Goal: Contribute content: Contribute content

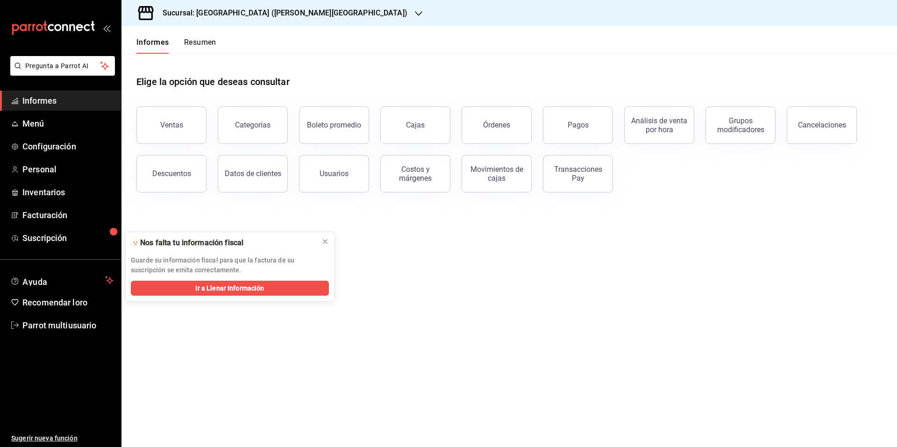
click at [338, 13] on font "Sucursal: [GEOGRAPHIC_DATA] ([PERSON_NAME][GEOGRAPHIC_DATA])" at bounding box center [285, 12] width 245 height 9
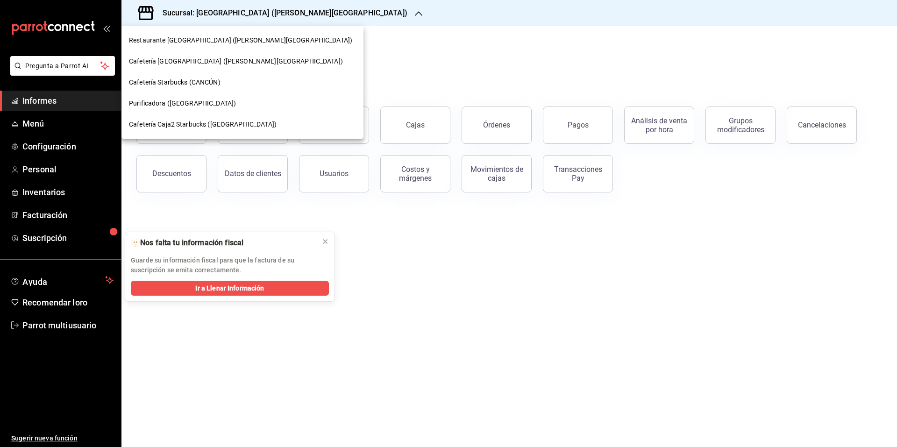
click at [220, 63] on font "Cafetería [GEOGRAPHIC_DATA] ([PERSON_NAME][GEOGRAPHIC_DATA])" at bounding box center [236, 60] width 214 height 7
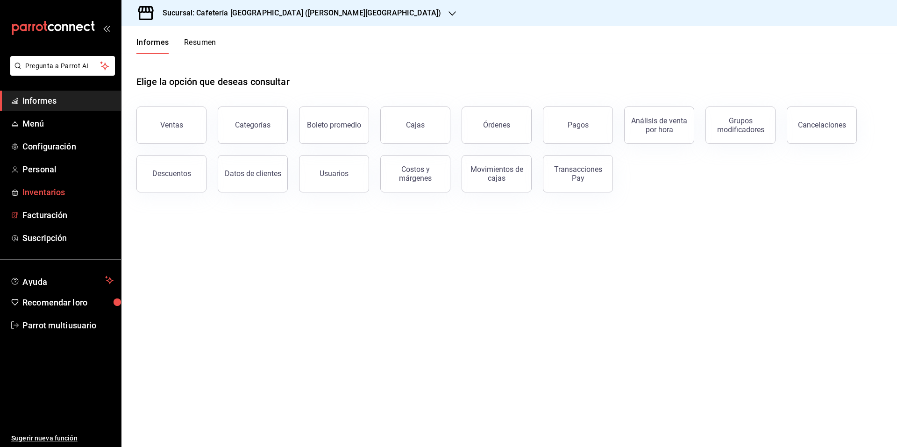
click at [46, 188] on font "Inventarios" at bounding box center [43, 192] width 42 height 10
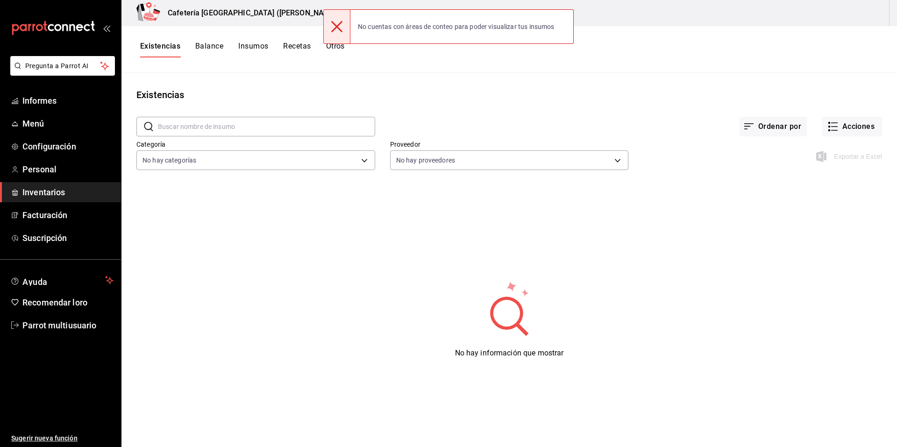
click at [170, 209] on div "No hay información que mostrar" at bounding box center [508, 319] width 775 height 233
click at [503, 67] on div "Existencias Balance Insumos Recetas Otros" at bounding box center [508, 49] width 775 height 47
click at [849, 148] on div "Exportar a Excel" at bounding box center [755, 149] width 254 height 48
click at [513, 32] on div "No cuentas con áreas de conteo para poder visualizar tus insumos" at bounding box center [456, 26] width 212 height 21
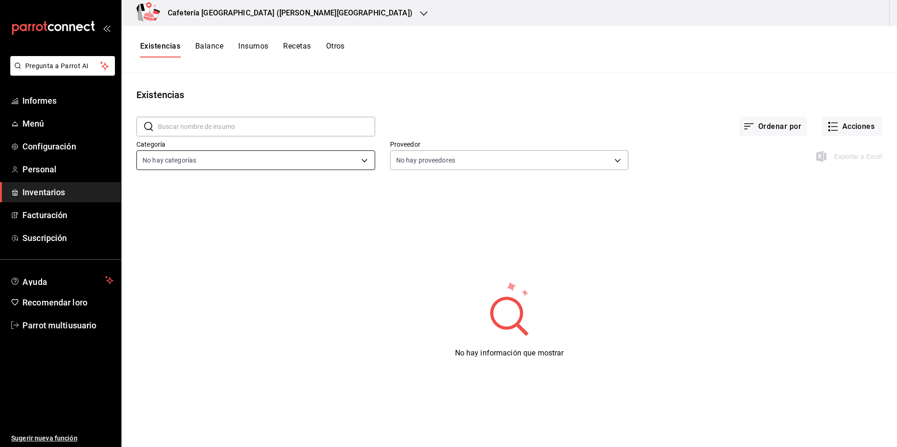
click at [367, 162] on body "Pregunta a Parrot AI Informes Menú Configuración Personal Inventarios Facturaci…" at bounding box center [448, 220] width 897 height 441
click at [367, 162] on div at bounding box center [448, 223] width 897 height 447
click at [861, 123] on font "Acciones" at bounding box center [858, 126] width 33 height 9
click at [769, 219] on div at bounding box center [448, 223] width 897 height 447
click at [336, 45] on font "Otros" at bounding box center [335, 46] width 19 height 9
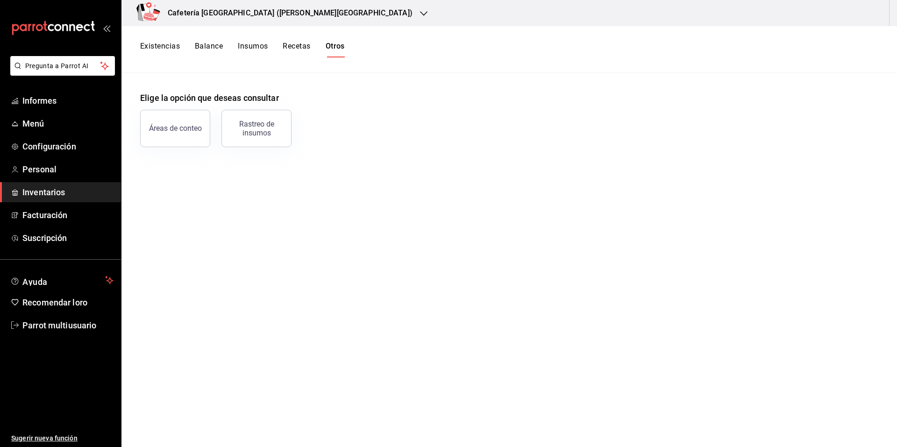
click at [304, 43] on font "Recetas" at bounding box center [297, 46] width 28 height 9
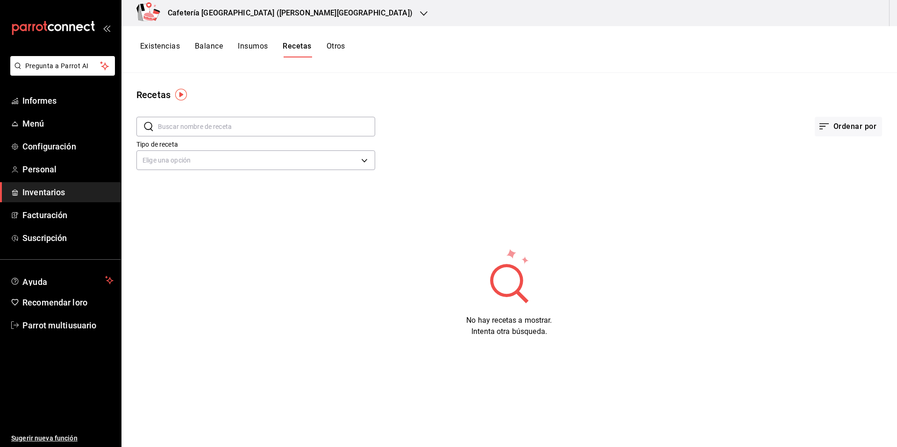
click at [264, 43] on font "Insumos" at bounding box center [253, 46] width 30 height 9
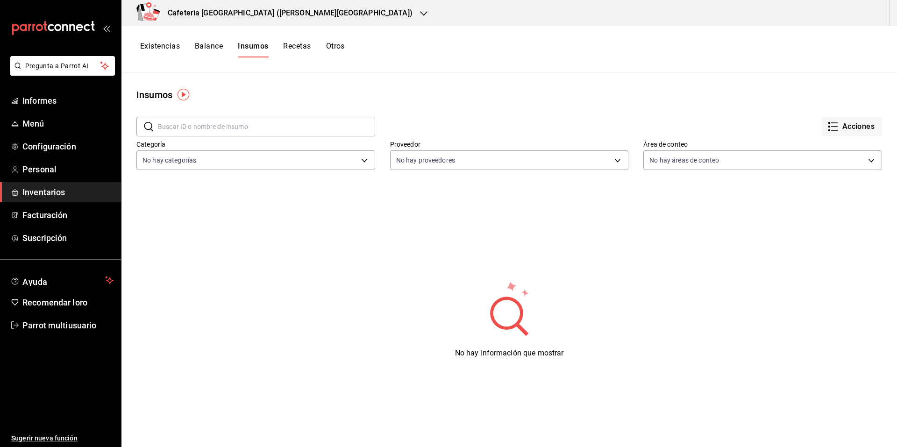
click at [221, 43] on font "Balance" at bounding box center [209, 46] width 28 height 9
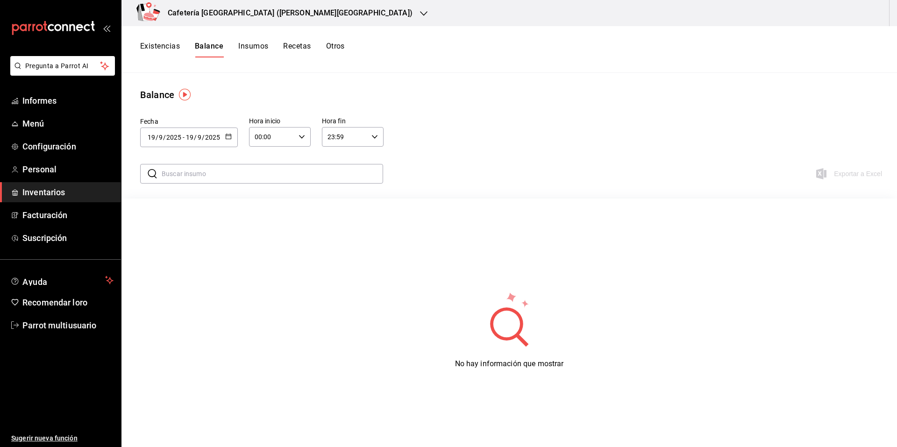
click at [159, 49] on font "Existencias" at bounding box center [160, 46] width 40 height 9
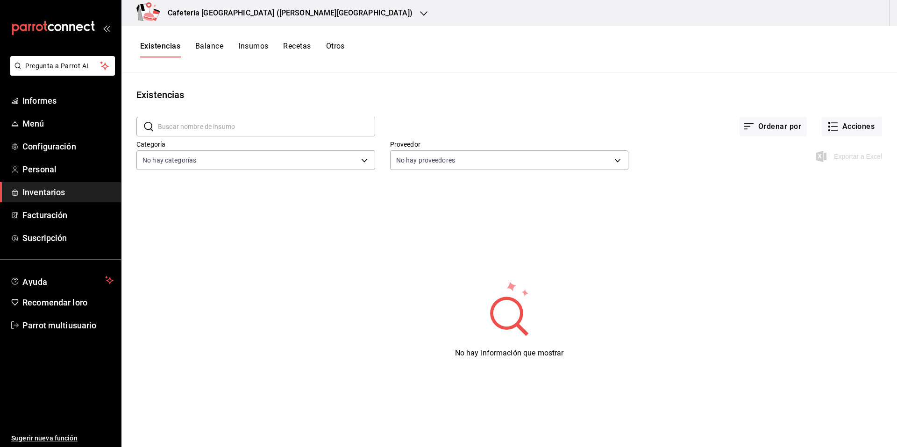
click at [841, 156] on div "Exportar a Excel" at bounding box center [850, 156] width 64 height 11
click at [221, 45] on font "Balance" at bounding box center [209, 46] width 28 height 9
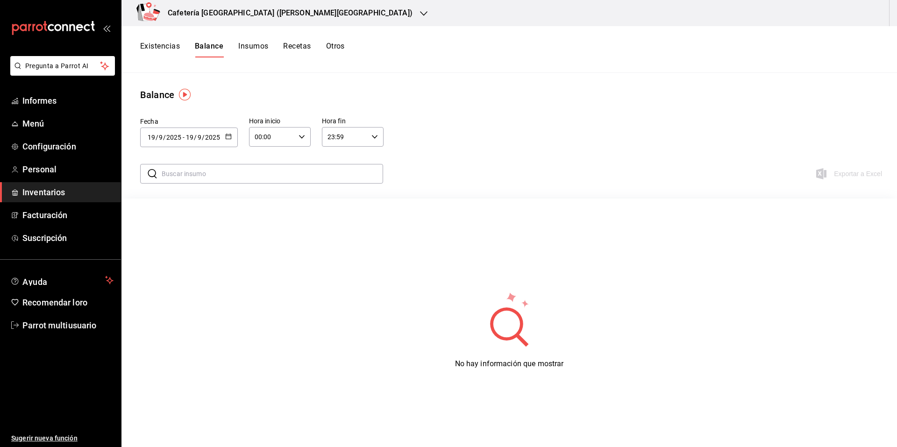
click at [262, 46] on font "Insumos" at bounding box center [253, 46] width 30 height 9
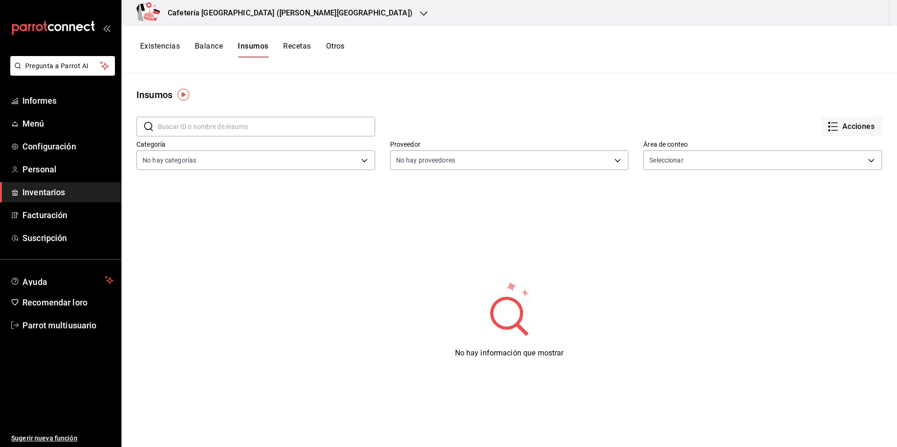
drag, startPoint x: 289, startPoint y: 49, endPoint x: 335, endPoint y: 45, distance: 46.3
click at [289, 49] on font "Recetas" at bounding box center [297, 46] width 28 height 9
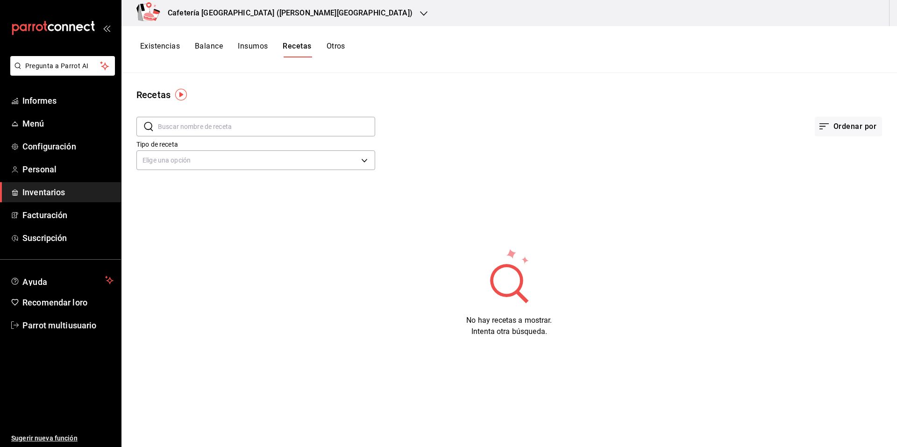
click at [335, 45] on font "Otros" at bounding box center [335, 46] width 19 height 9
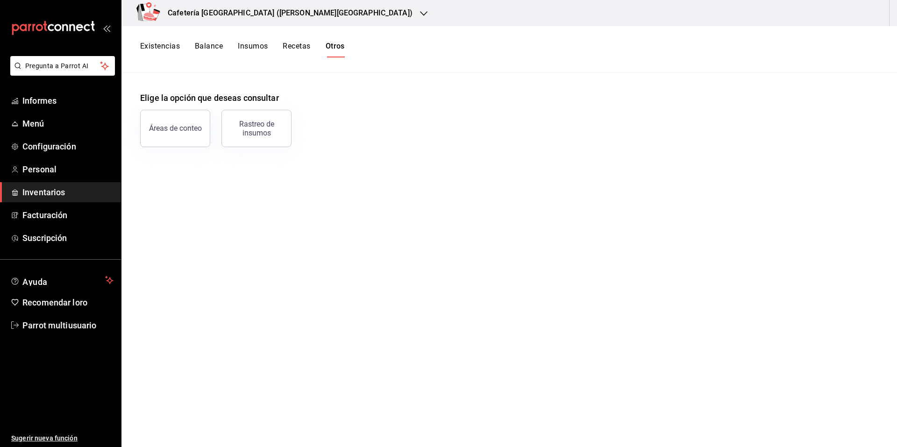
click at [183, 131] on font "Áreas de conteo" at bounding box center [175, 128] width 53 height 9
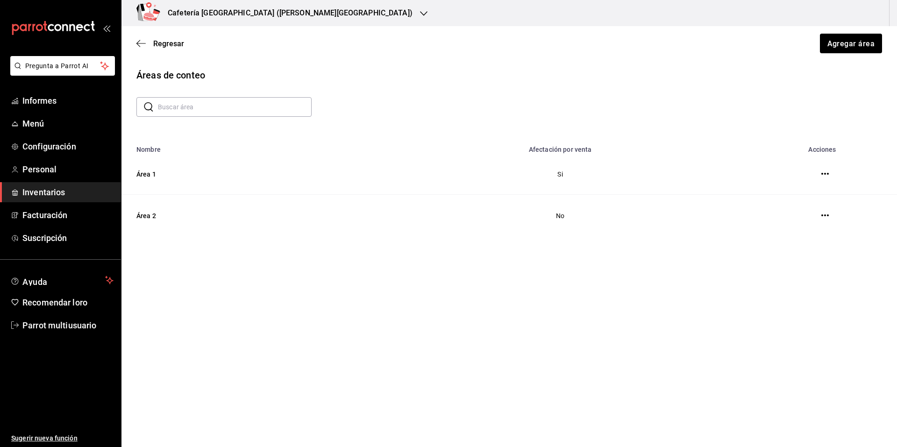
click at [829, 173] on button "button" at bounding box center [824, 173] width 19 height 19
click at [145, 41] on icon "button" at bounding box center [140, 43] width 9 height 8
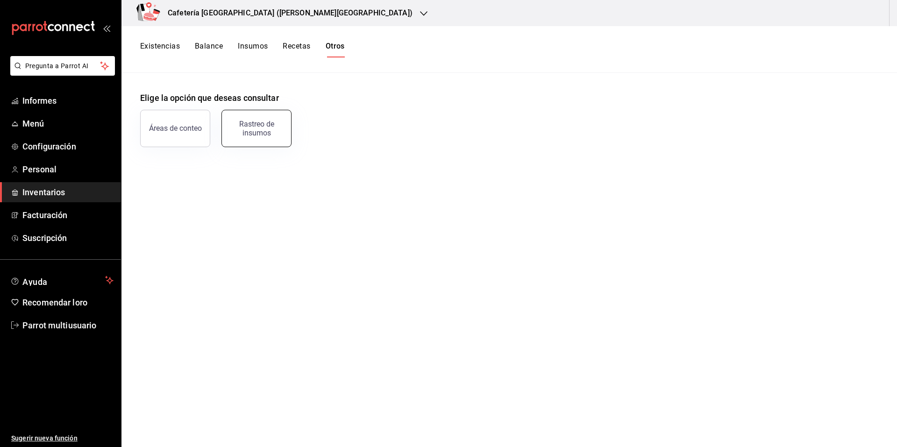
click at [267, 127] on font "Rastreo de insumos" at bounding box center [256, 129] width 35 height 18
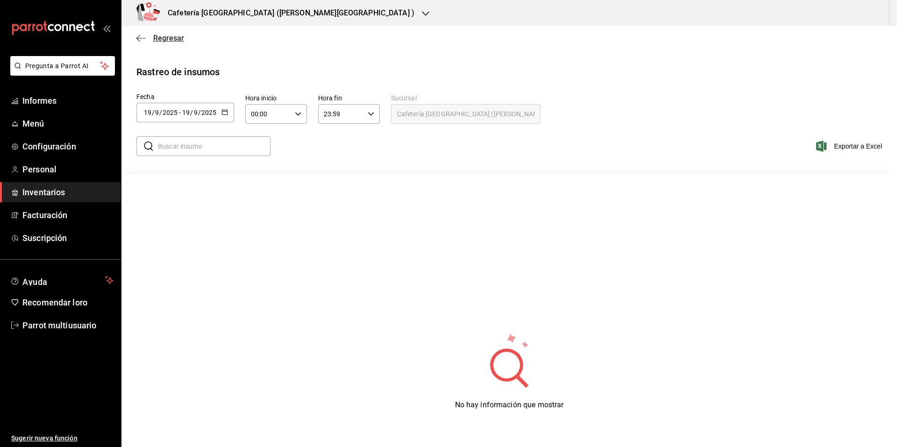
click at [148, 41] on span "Regresar" at bounding box center [160, 38] width 48 height 9
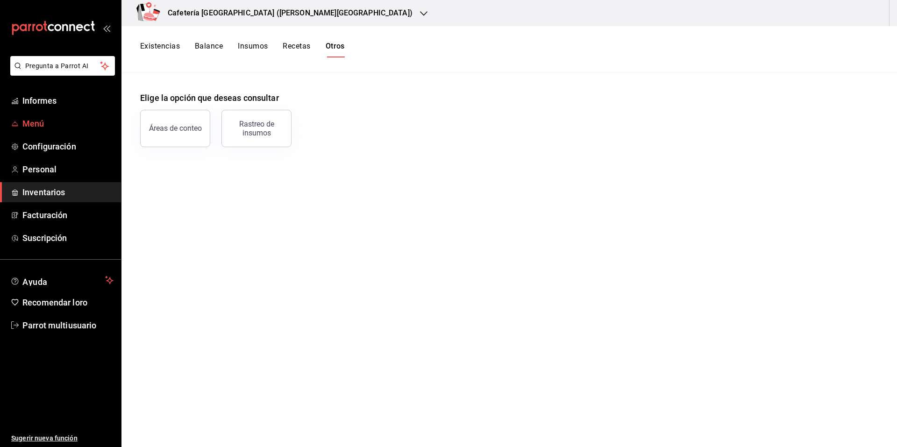
click at [55, 123] on span "Menú" at bounding box center [67, 123] width 91 height 13
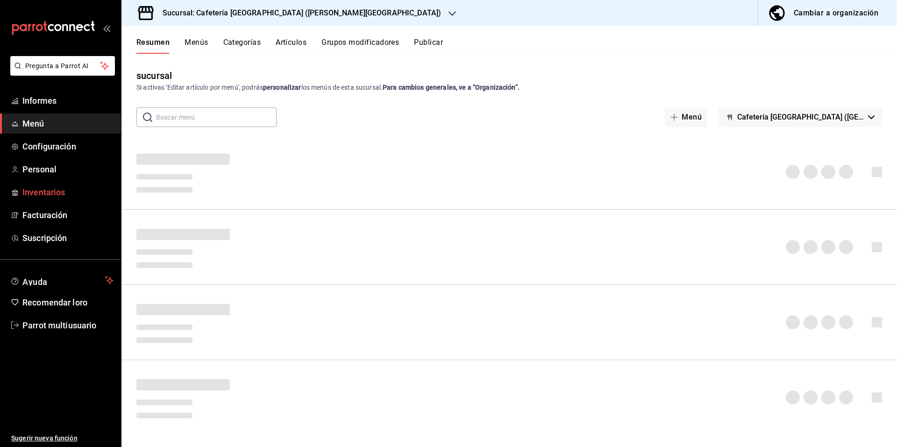
click at [54, 195] on font "Inventarios" at bounding box center [43, 192] width 42 height 10
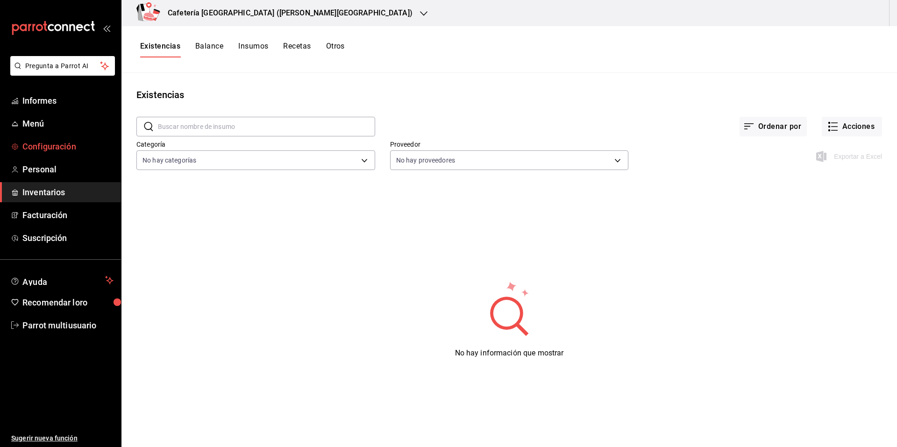
click at [63, 146] on font "Configuración" at bounding box center [49, 146] width 54 height 10
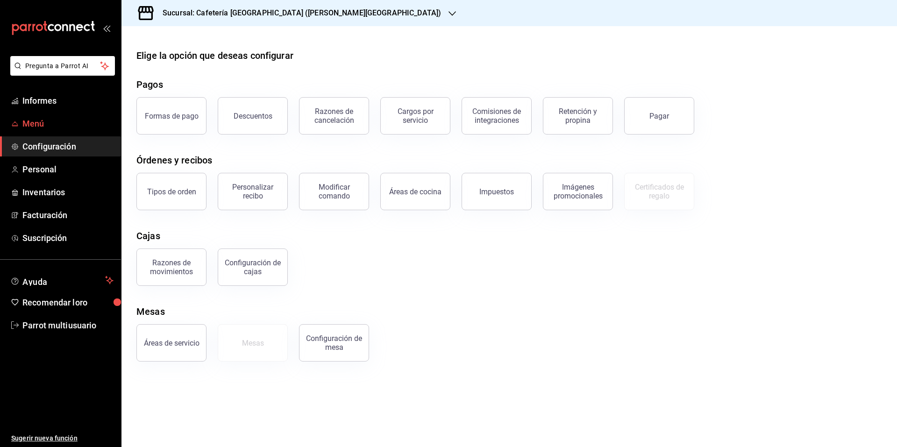
click at [26, 126] on font "Menú" at bounding box center [33, 124] width 22 height 10
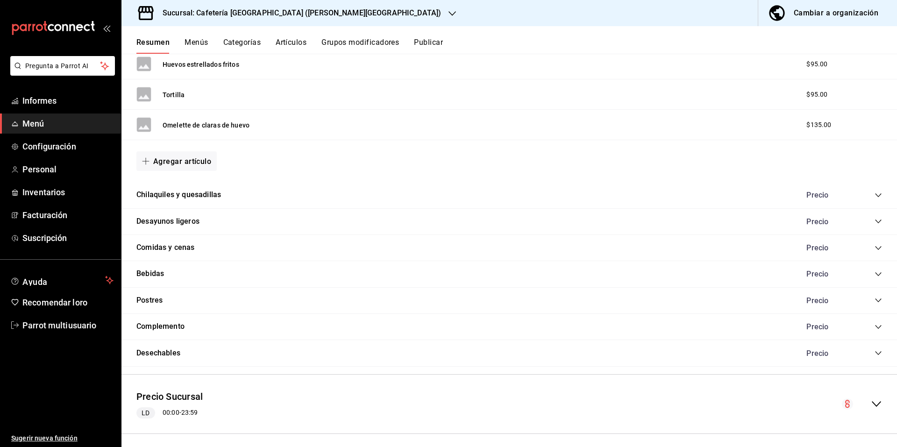
scroll to position [325, 0]
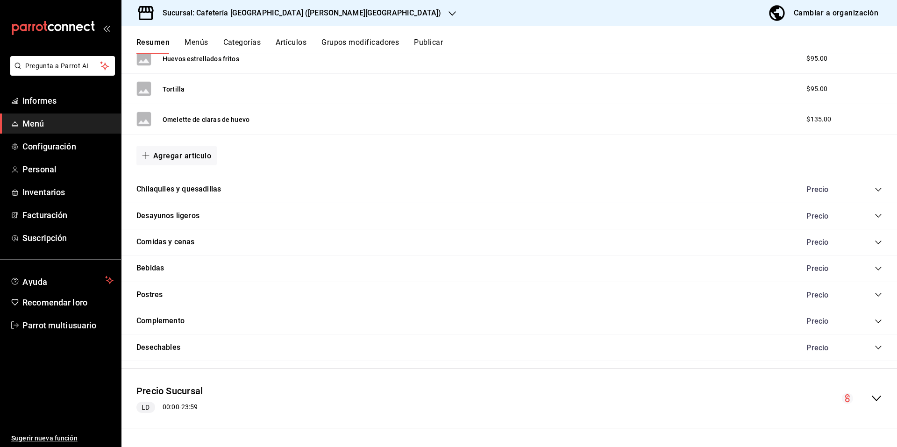
click at [875, 321] on icon "colapsar-categoría-fila" at bounding box center [878, 321] width 6 height 4
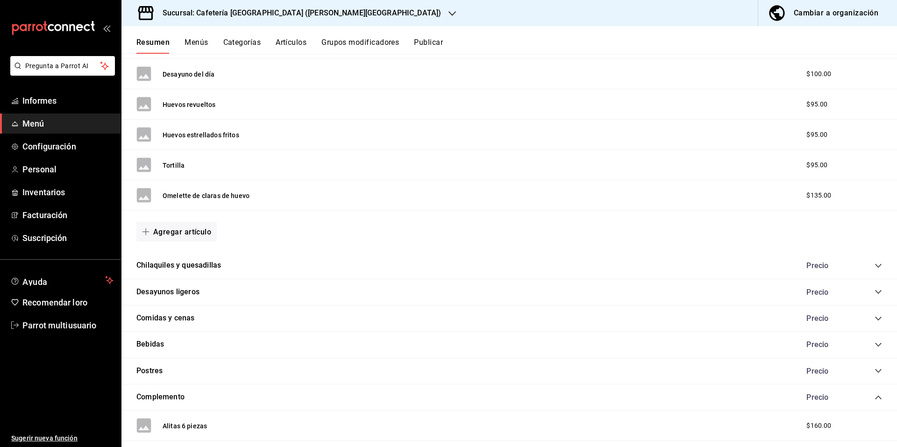
scroll to position [239, 0]
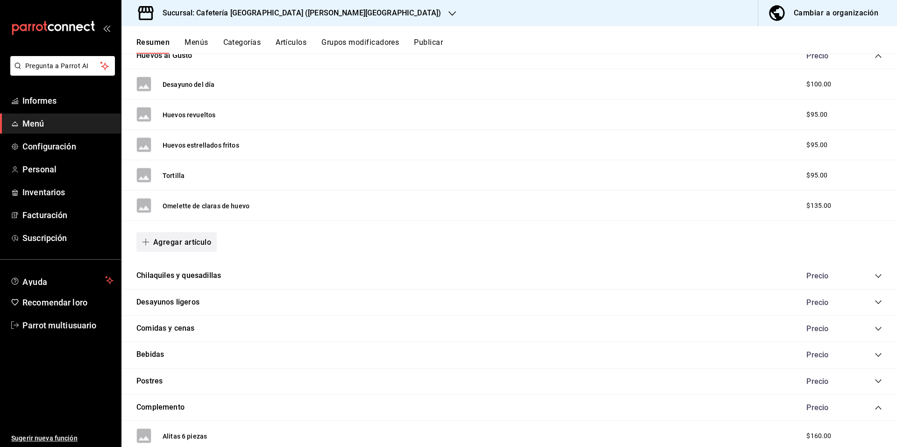
click at [170, 241] on font "Agregar artículo" at bounding box center [182, 242] width 58 height 9
click at [175, 292] on font "Artículo nuevo" at bounding box center [169, 290] width 42 height 7
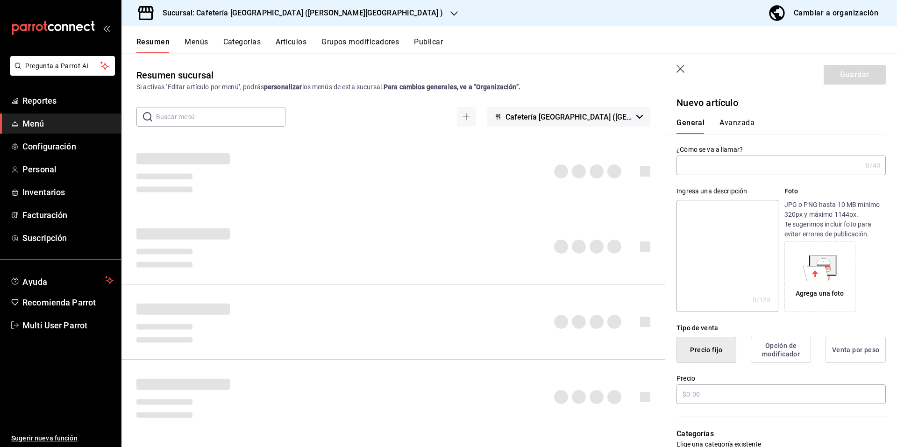
click at [755, 165] on input "text" at bounding box center [768, 165] width 185 height 19
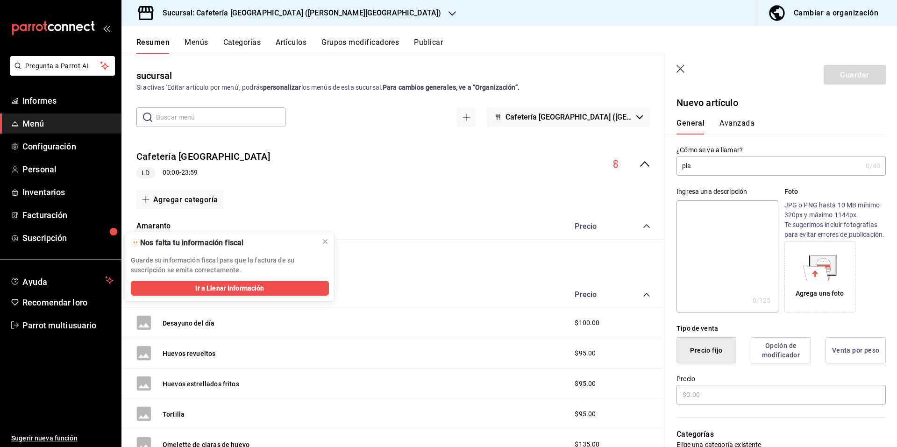
drag, startPoint x: 896, startPoint y: 366, endPoint x: 671, endPoint y: 160, distance: 304.8
click at [671, 160] on div "¿Cómo se va a llamar? pla 0 /40 ¿Cómo se va a llamar?" at bounding box center [775, 154] width 220 height 41
click at [696, 170] on input "pla" at bounding box center [768, 165] width 185 height 19
type input "p"
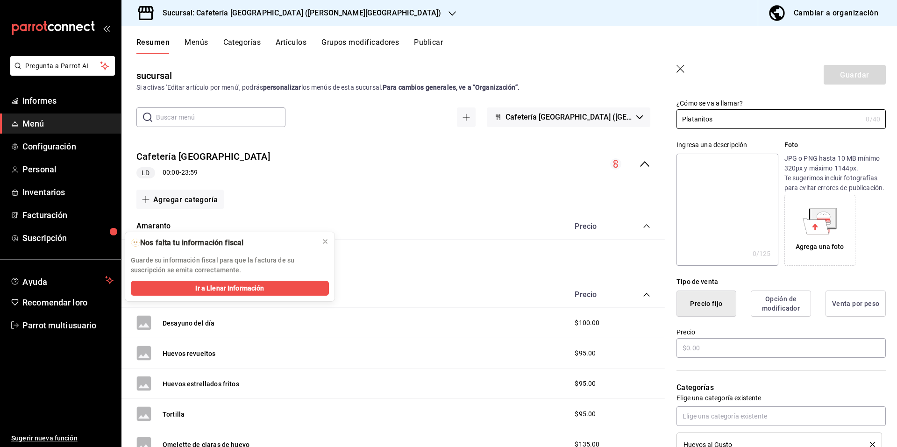
type input "Platanitos"
click at [730, 347] on div "Precio" at bounding box center [780, 343] width 209 height 31
click at [729, 351] on input "text" at bounding box center [780, 348] width 209 height 20
click at [728, 358] on input "text" at bounding box center [780, 348] width 209 height 20
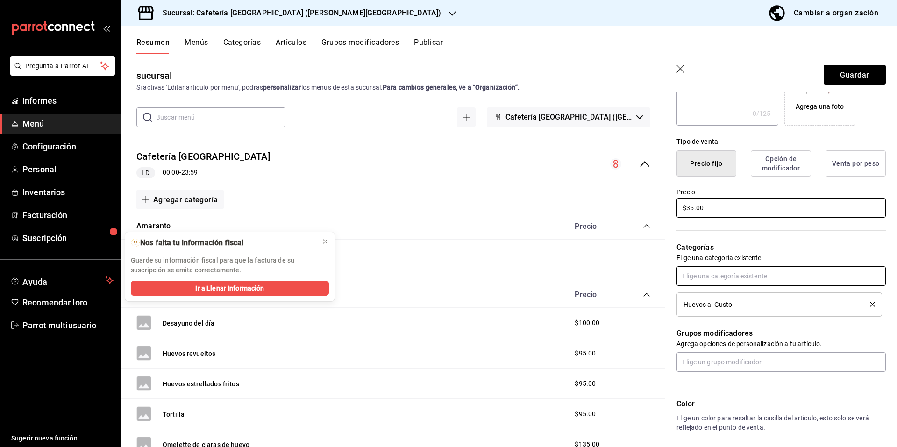
type input "$35.00"
click at [714, 285] on input "text" at bounding box center [780, 276] width 209 height 20
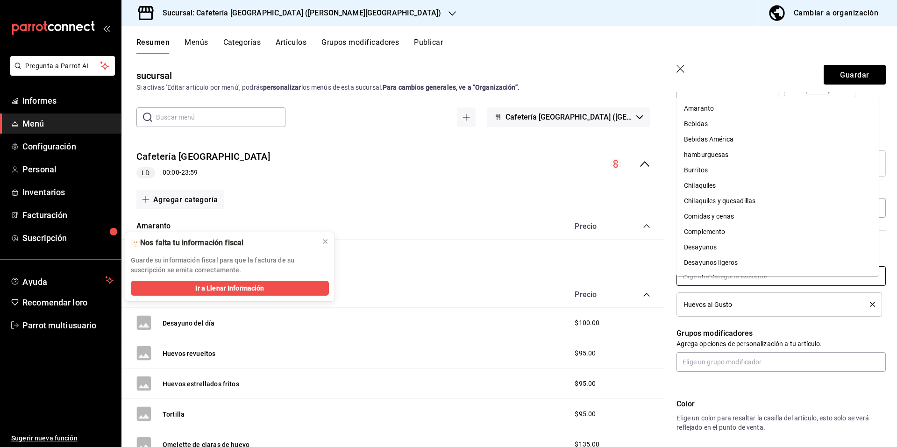
click at [709, 234] on font "Complemento" at bounding box center [704, 231] width 41 height 7
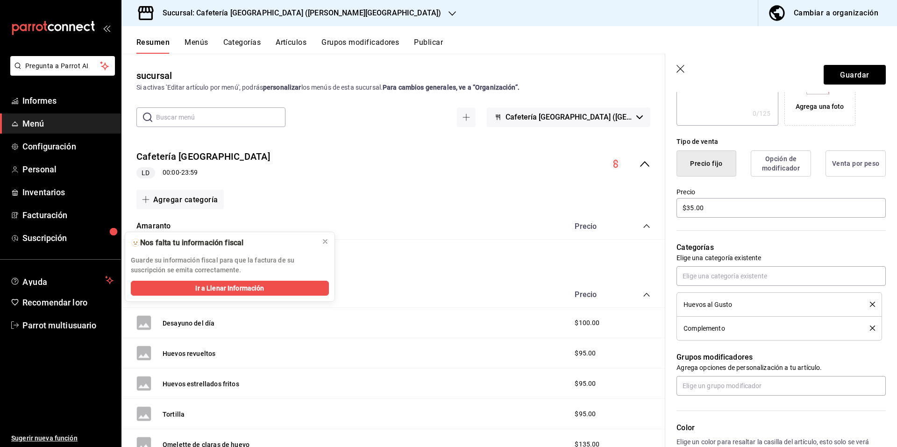
click at [870, 307] on icon "borrar" at bounding box center [872, 304] width 5 height 5
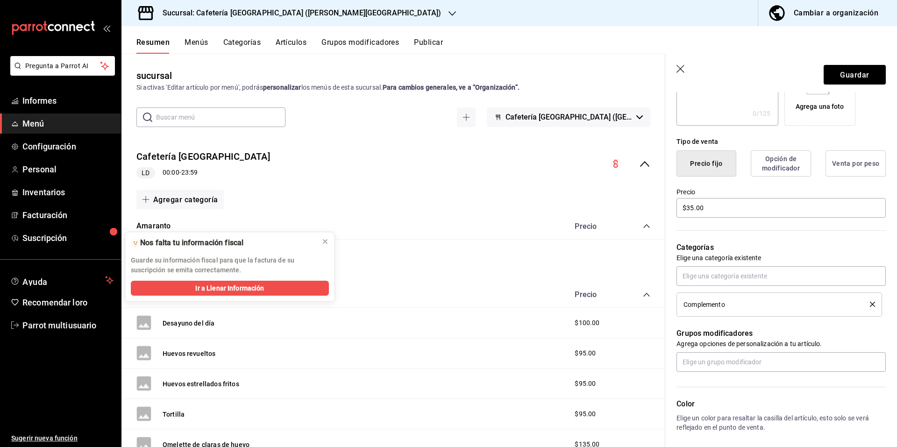
click at [782, 308] on div "Complemento" at bounding box center [769, 304] width 172 height 7
click at [870, 307] on icon "borrar" at bounding box center [872, 304] width 5 height 5
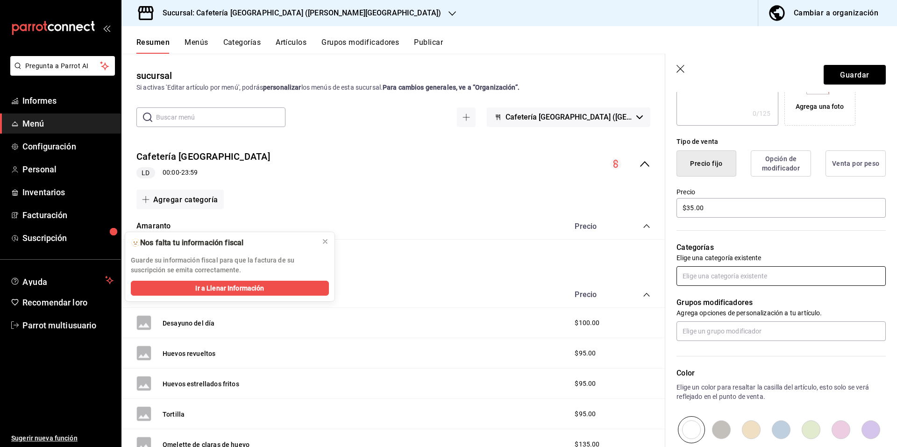
click at [820, 286] on input "text" at bounding box center [780, 276] width 209 height 20
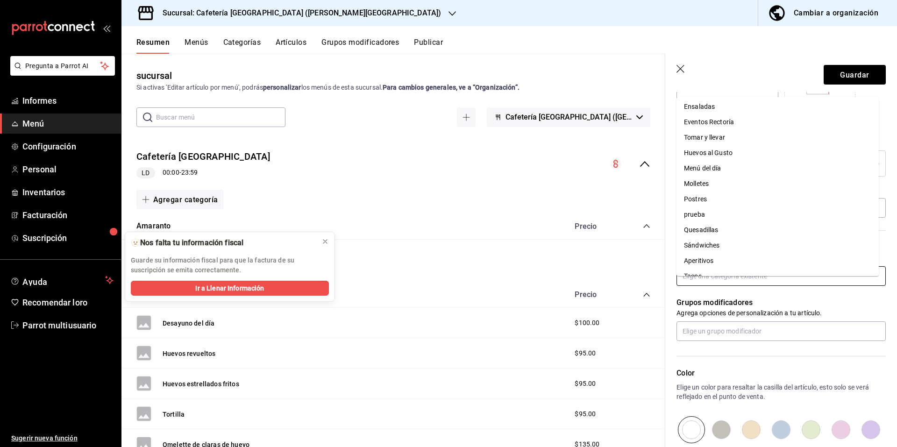
scroll to position [198, 0]
click at [693, 185] on font "Postres" at bounding box center [695, 187] width 23 height 7
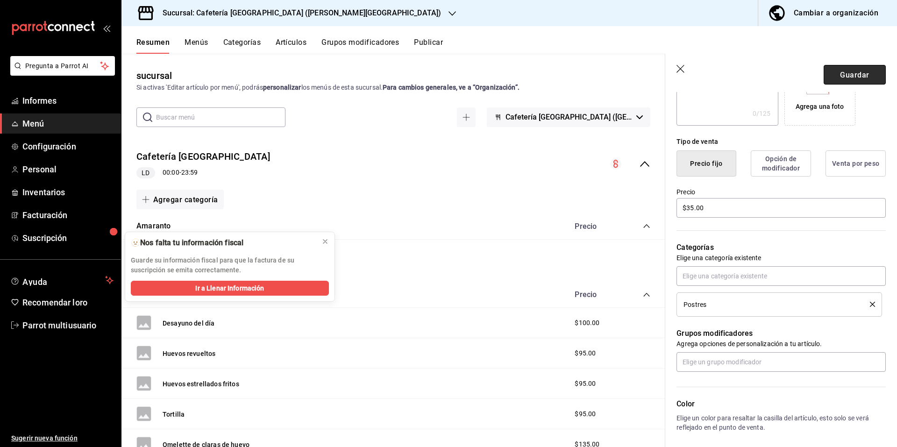
click at [840, 78] on font "Guardar" at bounding box center [854, 74] width 29 height 9
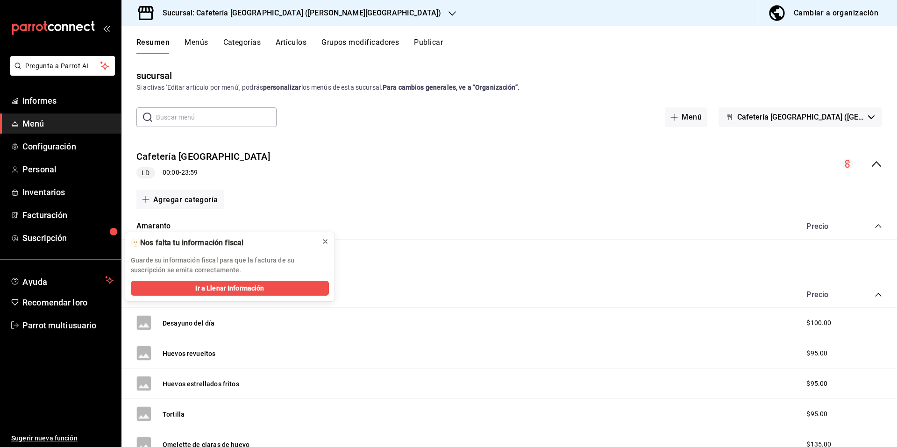
click at [323, 243] on icon at bounding box center [324, 241] width 7 height 7
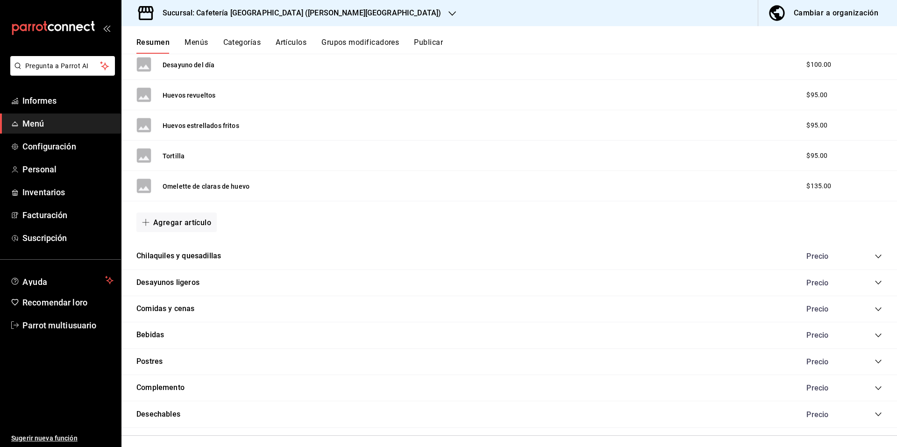
scroll to position [325, 0]
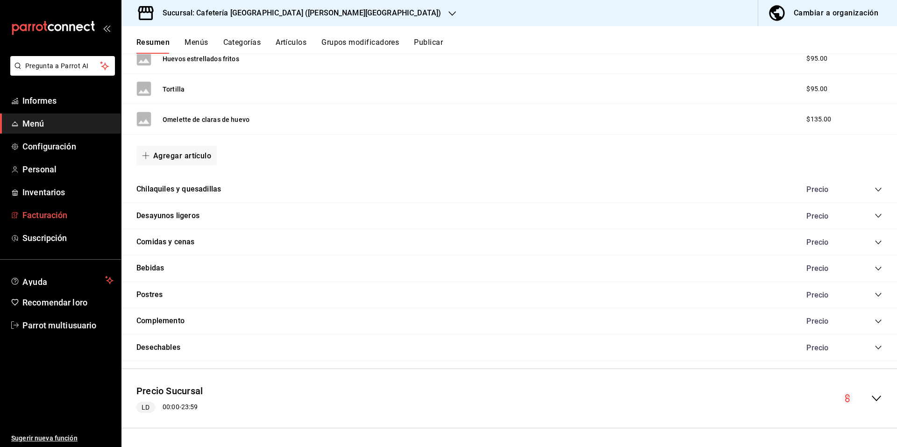
click at [67, 215] on font "Facturación" at bounding box center [44, 215] width 45 height 10
